Goal: Information Seeking & Learning: Learn about a topic

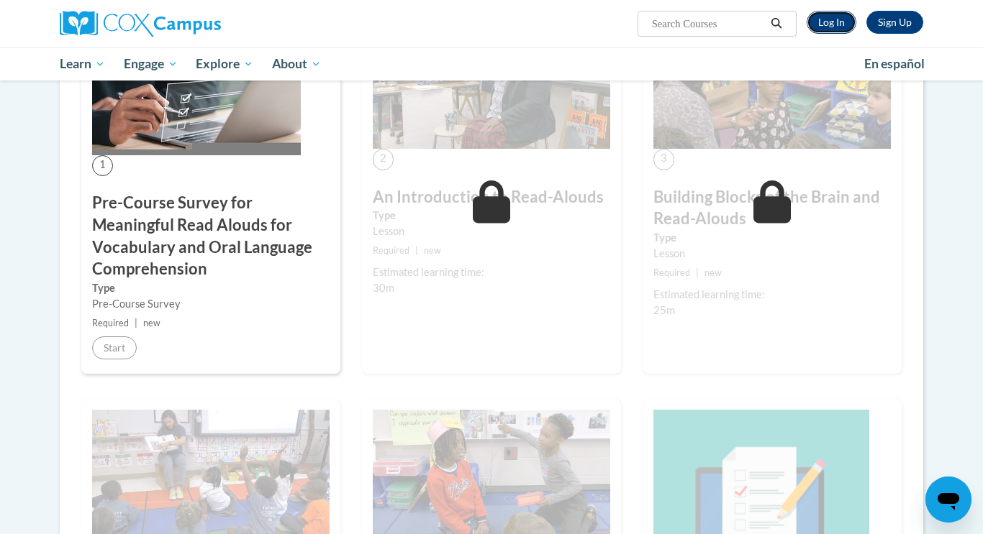
click at [834, 26] on link "Log In" at bounding box center [831, 22] width 50 height 23
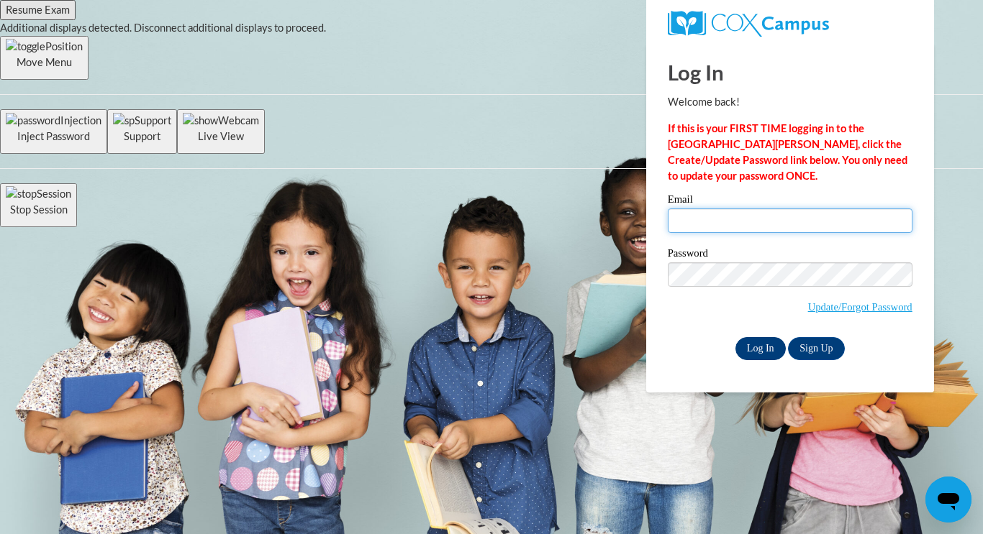
type input "lbrowning22@ivytech.edu"
click at [760, 352] on input "Log In" at bounding box center [760, 348] width 50 height 23
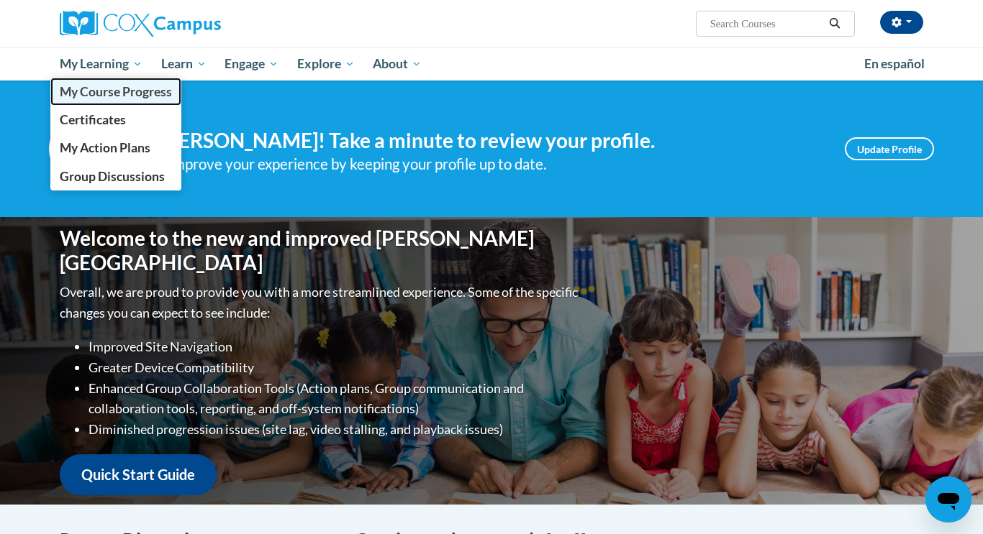
click at [142, 87] on span "My Course Progress" at bounding box center [116, 91] width 112 height 15
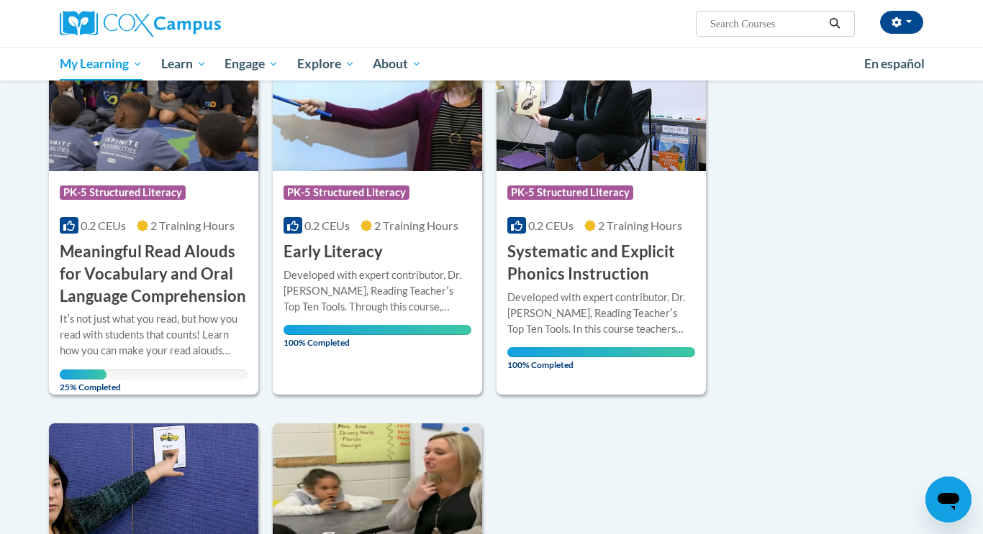
scroll to position [237, 0]
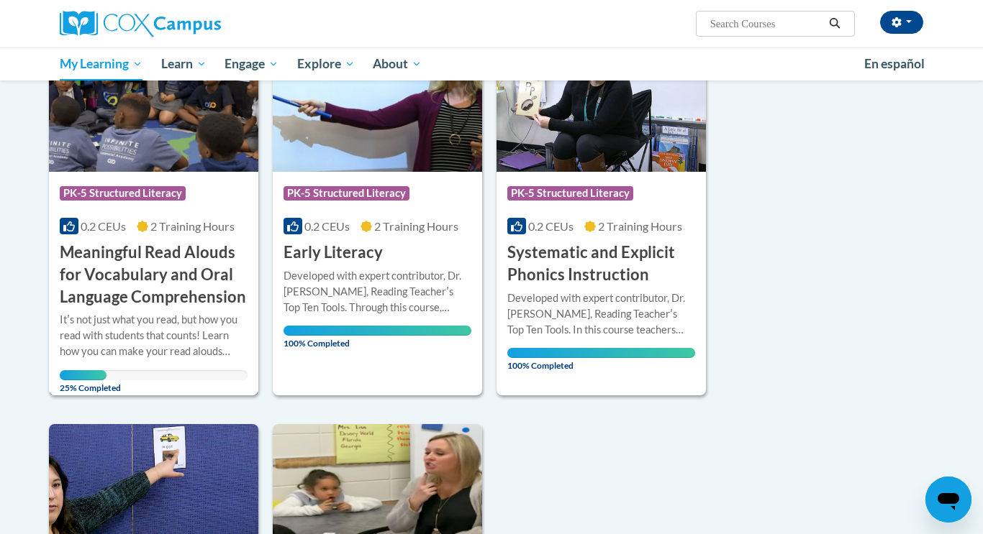
click at [175, 301] on h3 "Meaningful Read Alouds for Vocabulary and Oral Language Comprehension" at bounding box center [154, 275] width 188 height 66
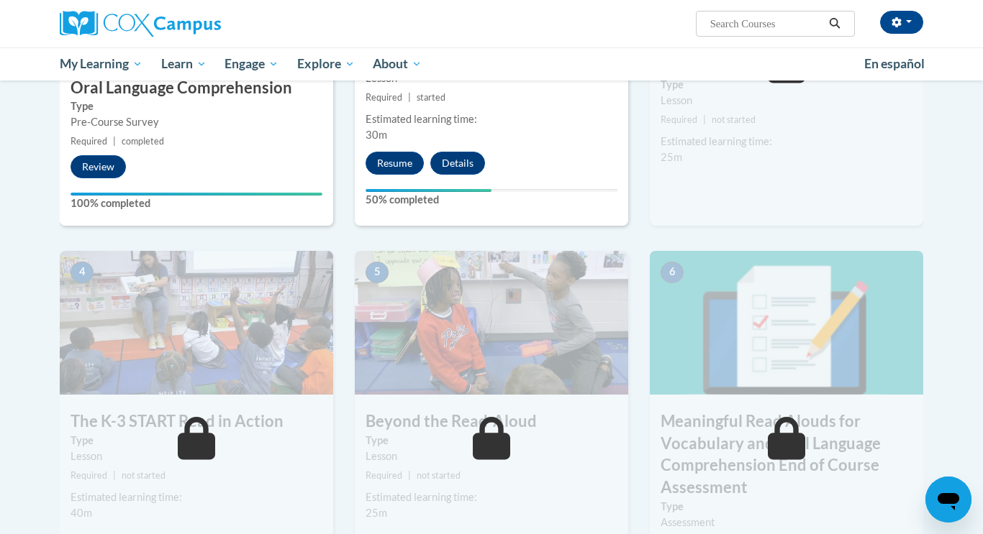
scroll to position [537, 0]
click at [385, 169] on button "Resume" at bounding box center [394, 162] width 58 height 23
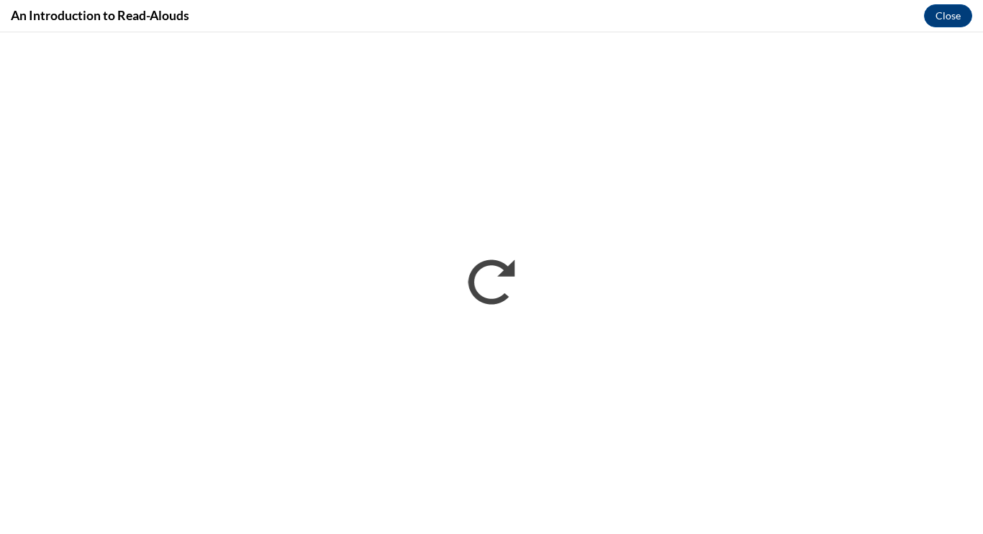
scroll to position [0, 0]
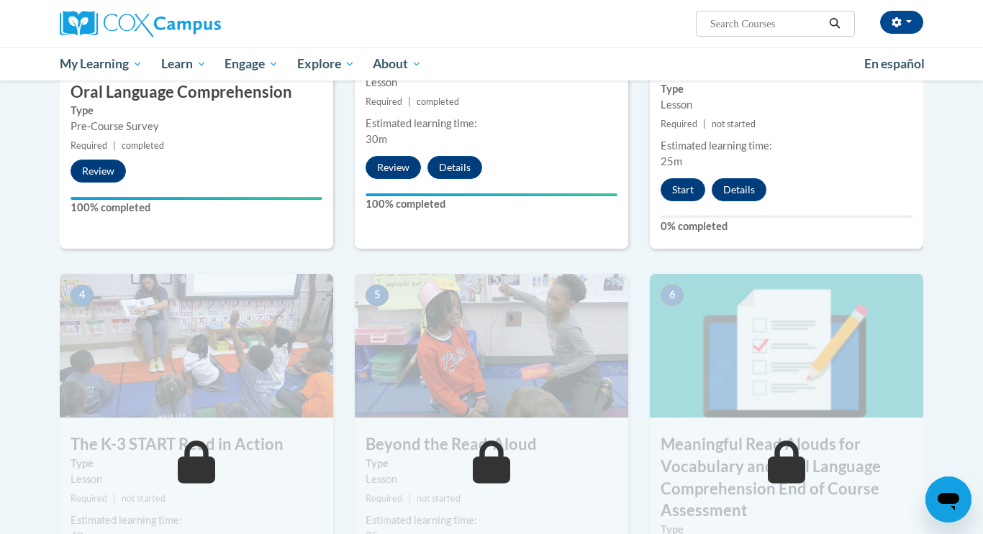
scroll to position [537, 0]
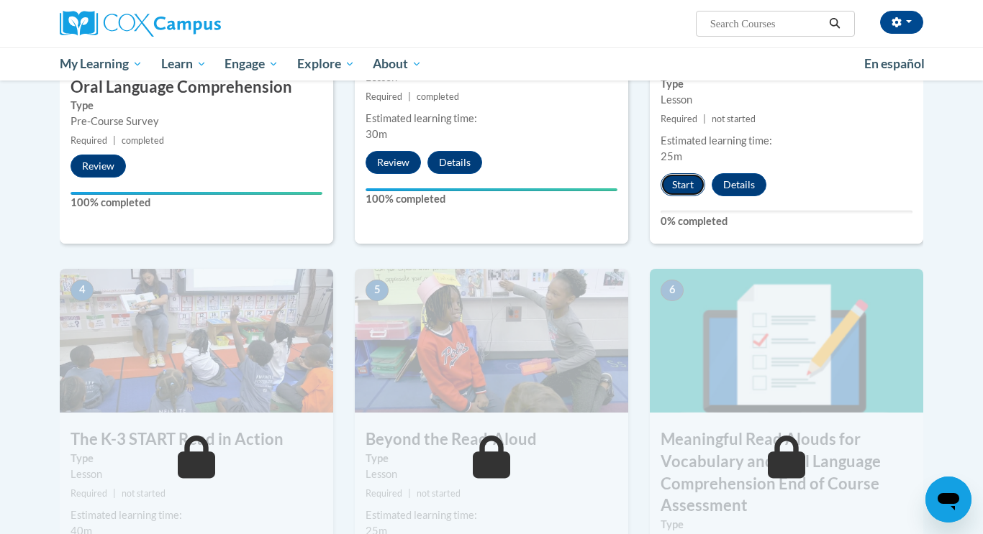
click at [690, 180] on button "Start" at bounding box center [682, 184] width 45 height 23
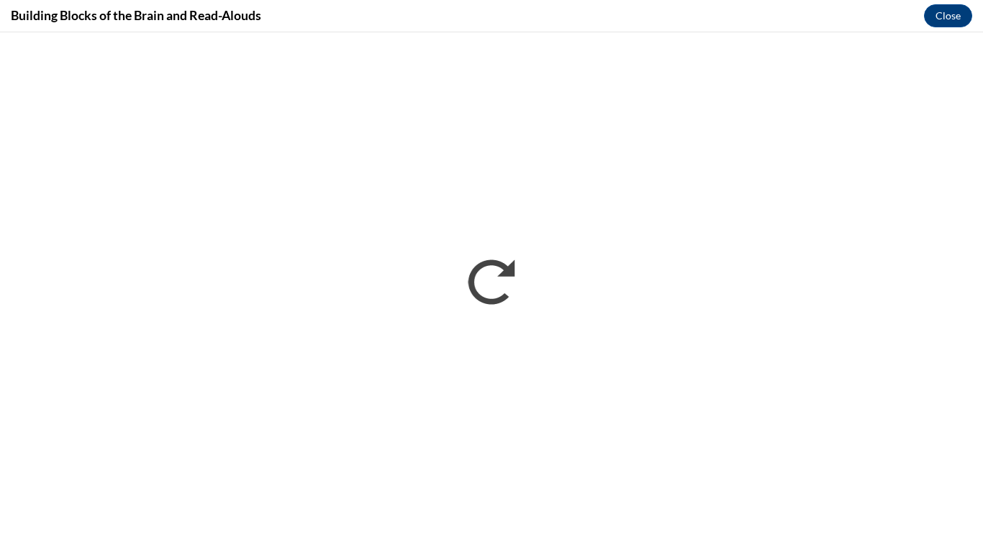
scroll to position [0, 0]
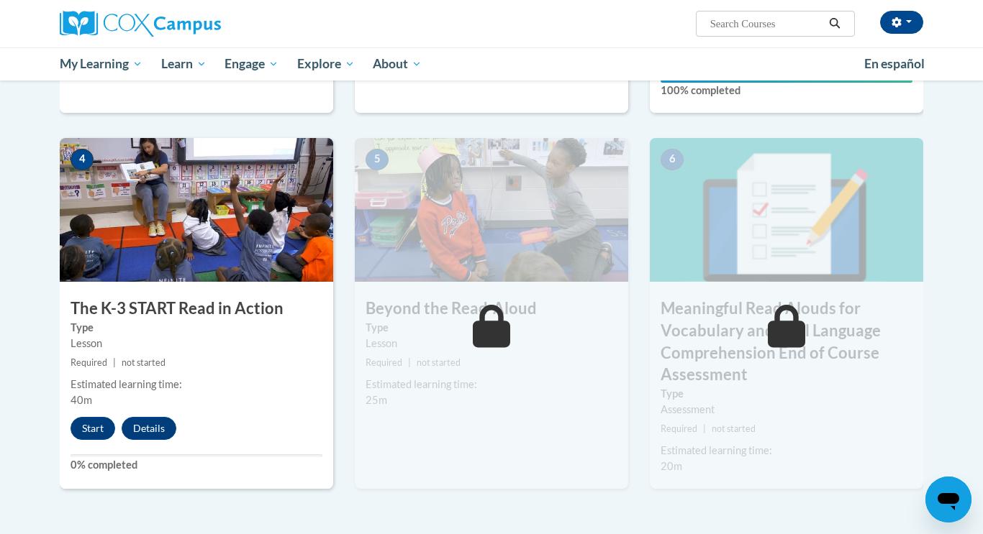
scroll to position [662, 0]
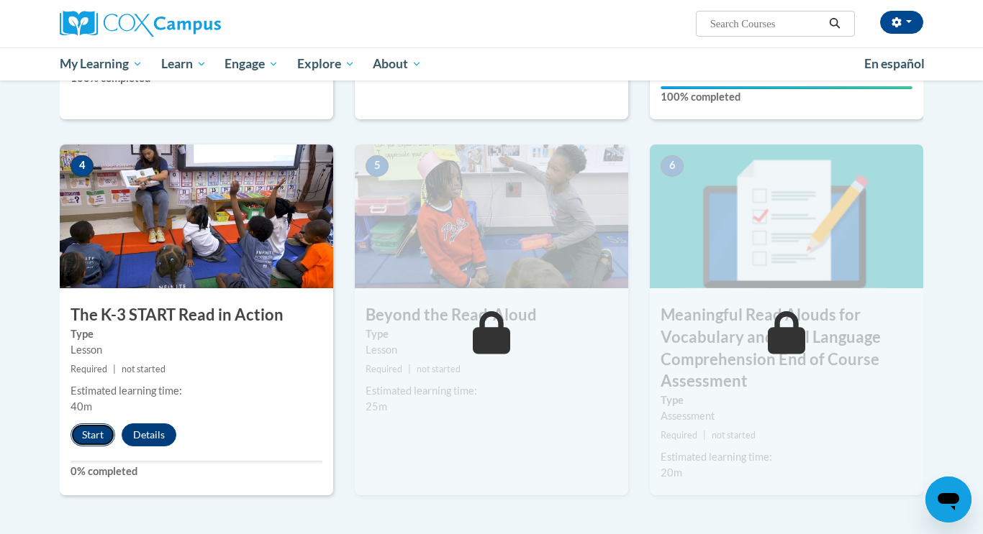
click at [90, 432] on button "Start" at bounding box center [92, 435] width 45 height 23
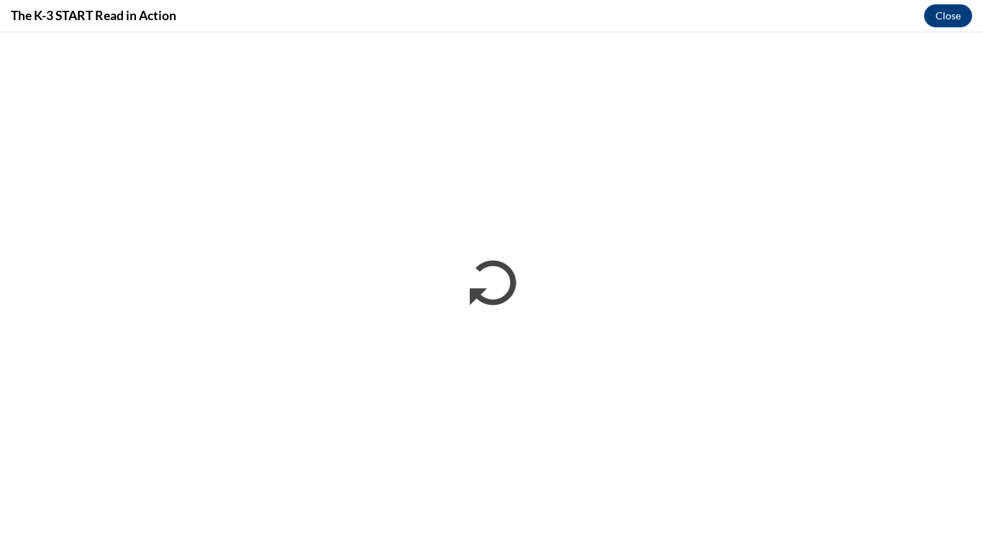
scroll to position [0, 0]
